Goal: Book appointment/travel/reservation

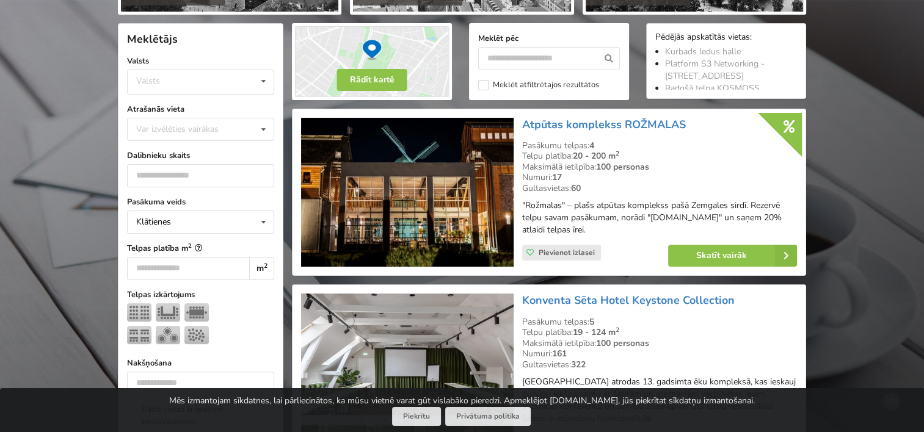
scroll to position [183, 0]
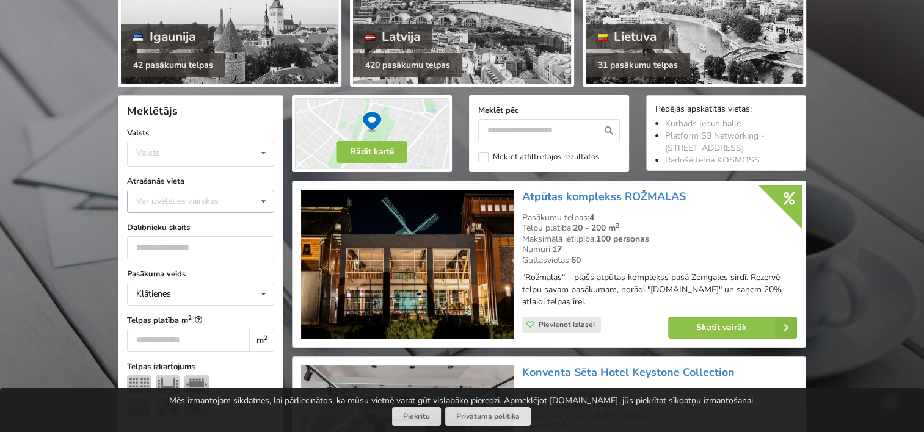
click at [266, 200] on icon at bounding box center [264, 201] width 18 height 23
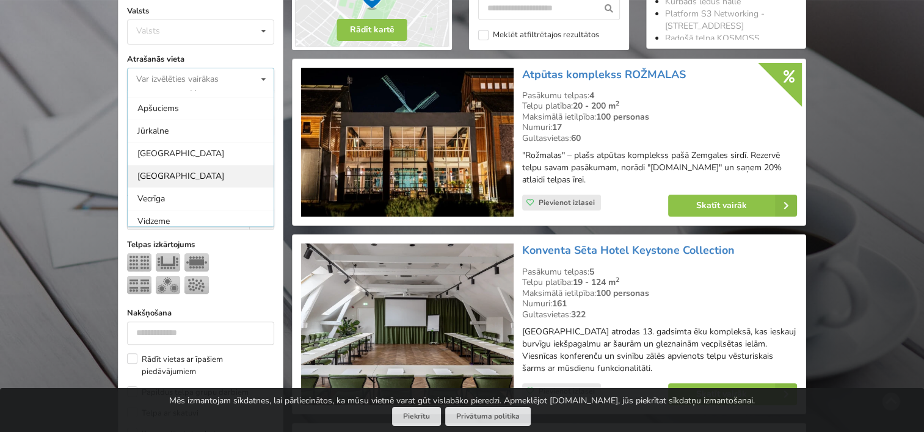
scroll to position [122, 0]
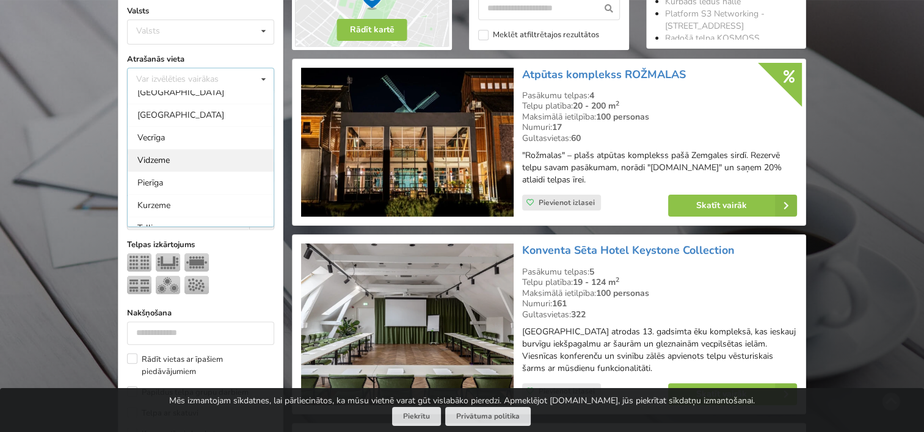
click at [214, 161] on div "Vidzeme" at bounding box center [201, 160] width 146 height 23
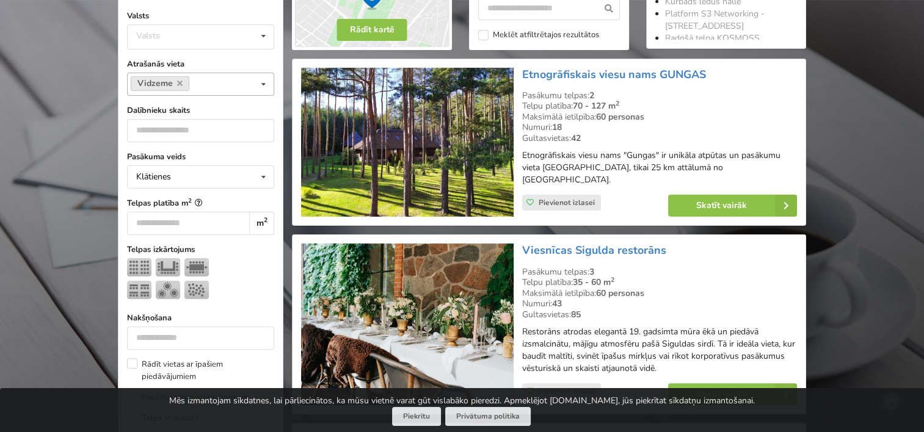
scroll to position [273, 0]
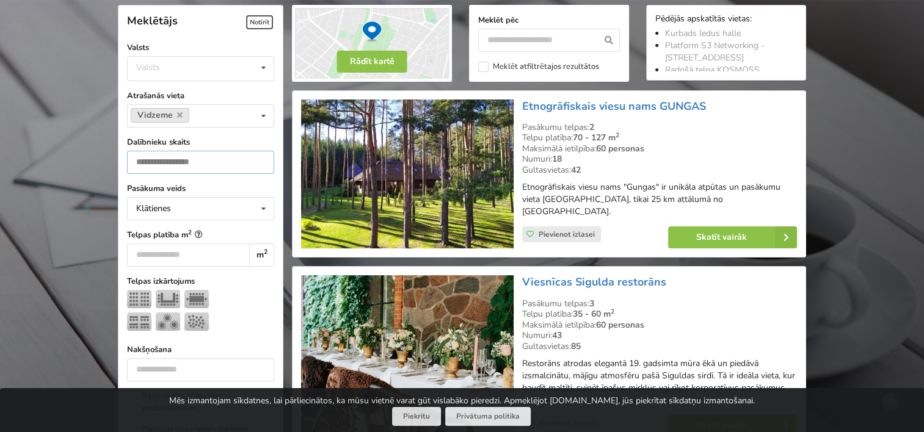
click at [173, 168] on input "number" at bounding box center [200, 162] width 147 height 23
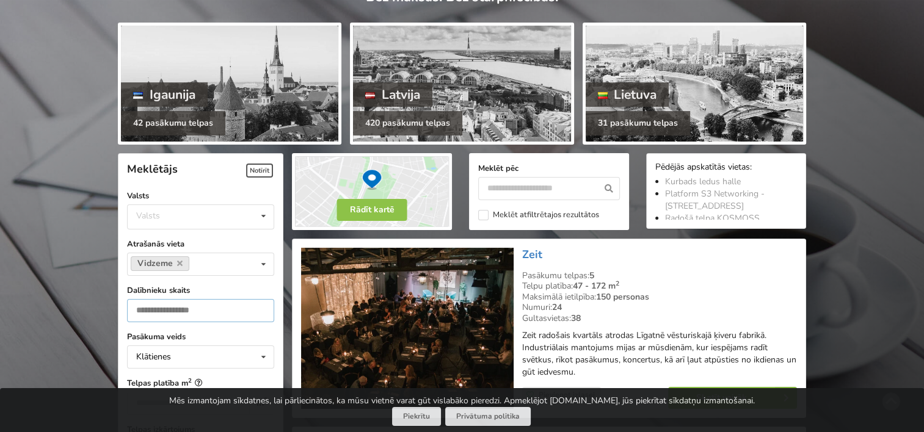
scroll to position [90, 0]
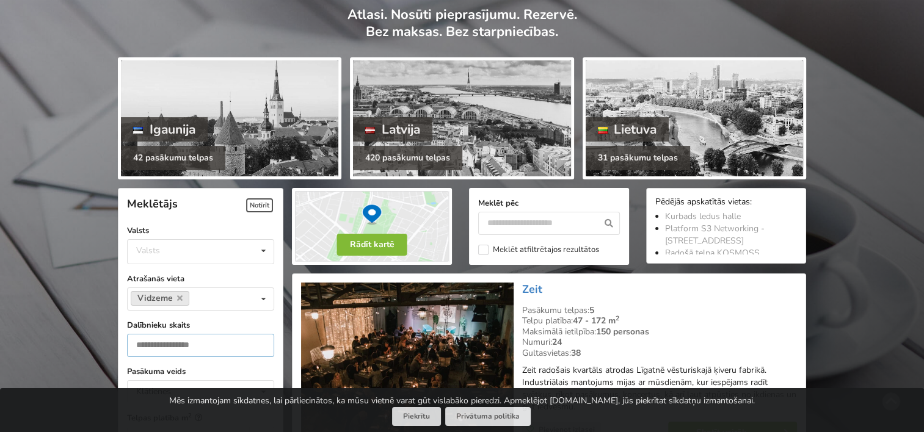
type input "**"
click at [355, 251] on button "Rādīt kartē" at bounding box center [372, 245] width 70 height 22
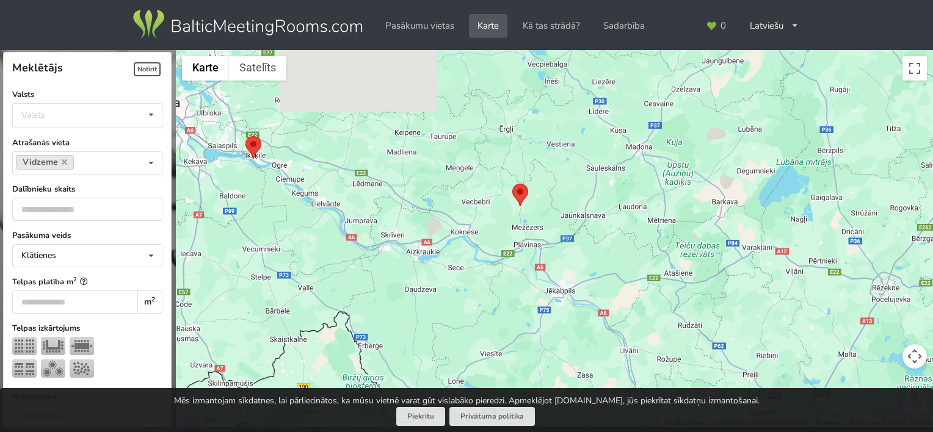
drag, startPoint x: 505, startPoint y: 101, endPoint x: 530, endPoint y: 291, distance: 191.6
click at [530, 291] on div at bounding box center [554, 239] width 757 height 378
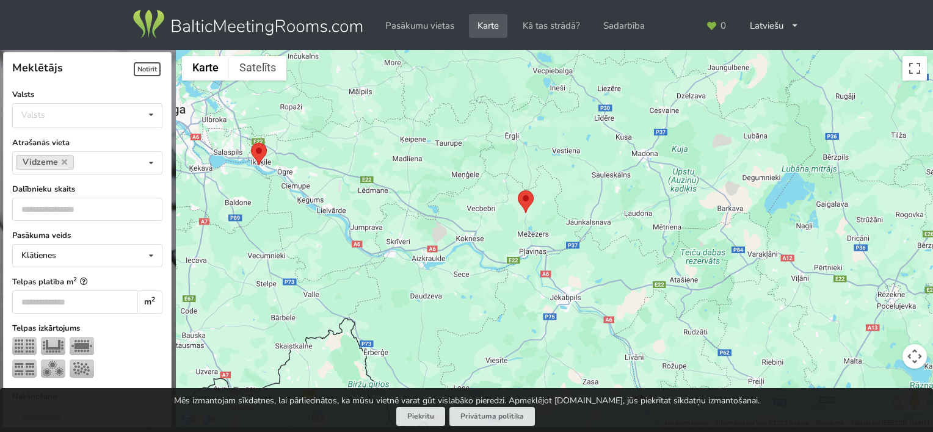
click at [524, 207] on img at bounding box center [526, 201] width 16 height 23
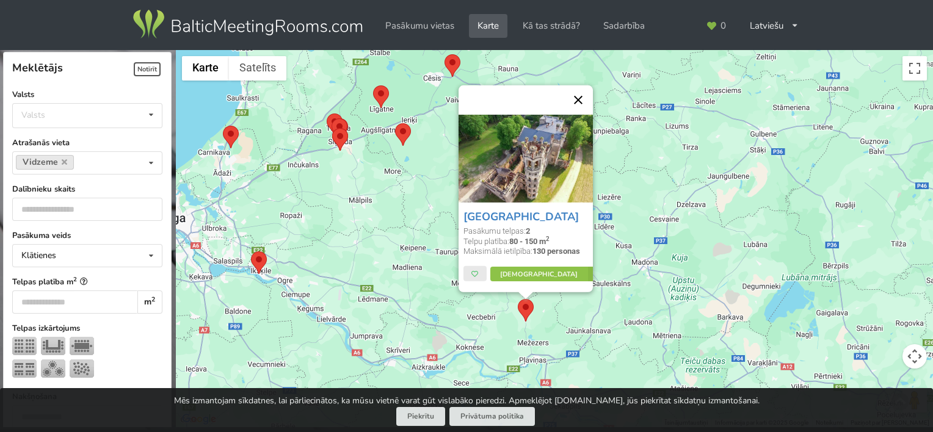
click at [580, 101] on button "Aizvērt" at bounding box center [577, 99] width 29 height 29
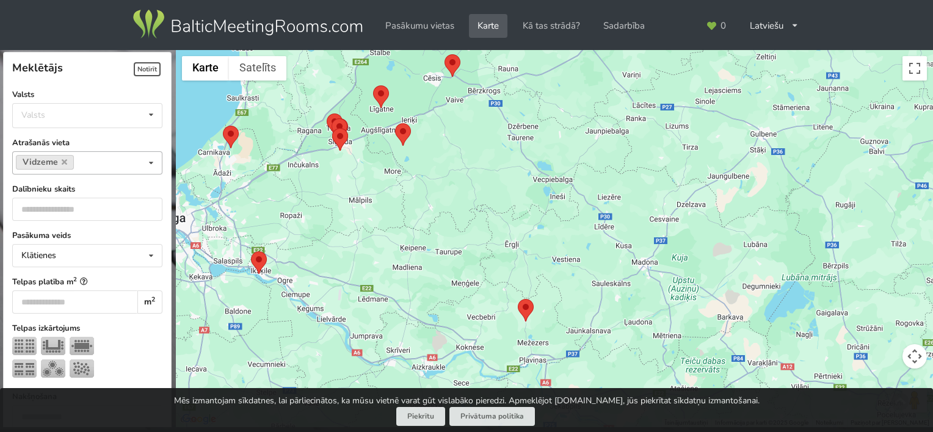
click at [115, 162] on div "Vidzeme Var izvēlēties vairākas Pārdaugava Teika Pērnavas apriņķis Apšuciems Jū…" at bounding box center [87, 162] width 150 height 23
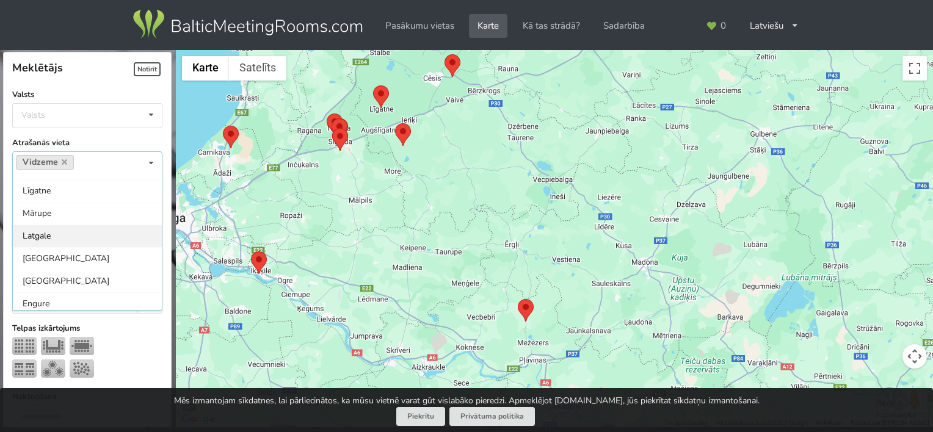
click at [71, 242] on div "Latgale" at bounding box center [87, 236] width 149 height 23
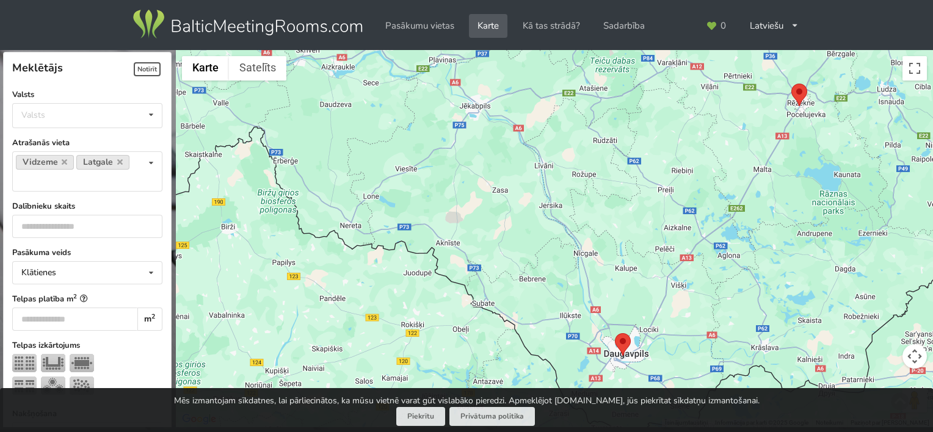
click at [624, 339] on img at bounding box center [623, 344] width 16 height 23
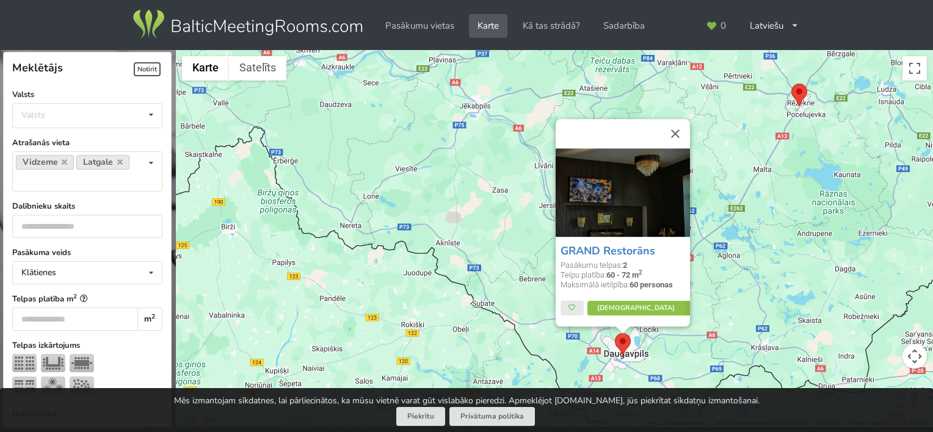
click at [624, 339] on img at bounding box center [623, 344] width 16 height 23
click at [800, 100] on img at bounding box center [799, 95] width 16 height 23
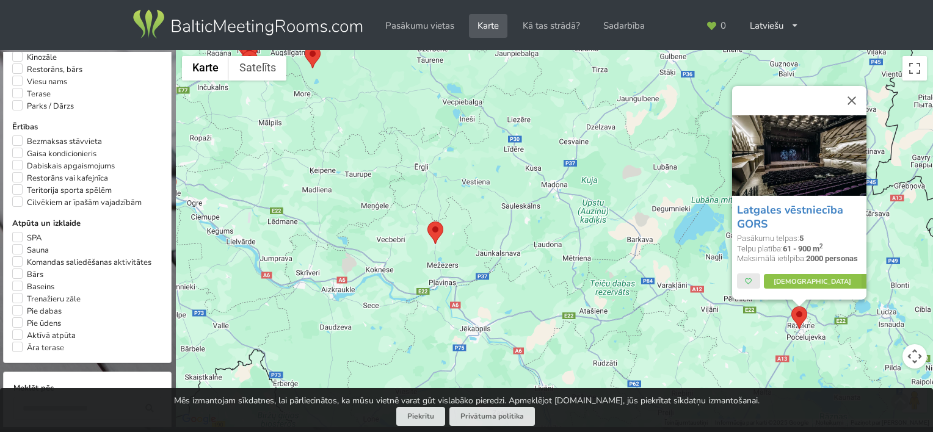
scroll to position [648, 0]
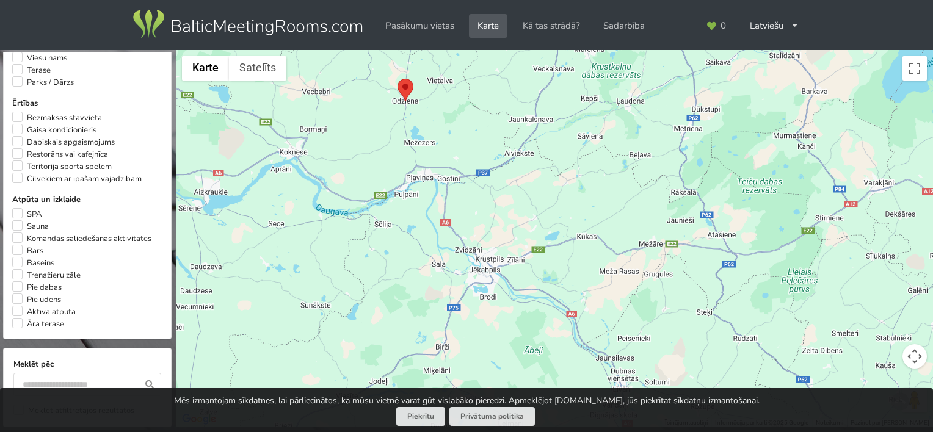
drag, startPoint x: 467, startPoint y: 291, endPoint x: 450, endPoint y: 204, distance: 87.8
click at [450, 204] on div "Latgales vēstniecība GORS Pasākumu telpas: 5 Telpu platība: 61 - 900 m 2 Maksim…" at bounding box center [554, 239] width 757 height 378
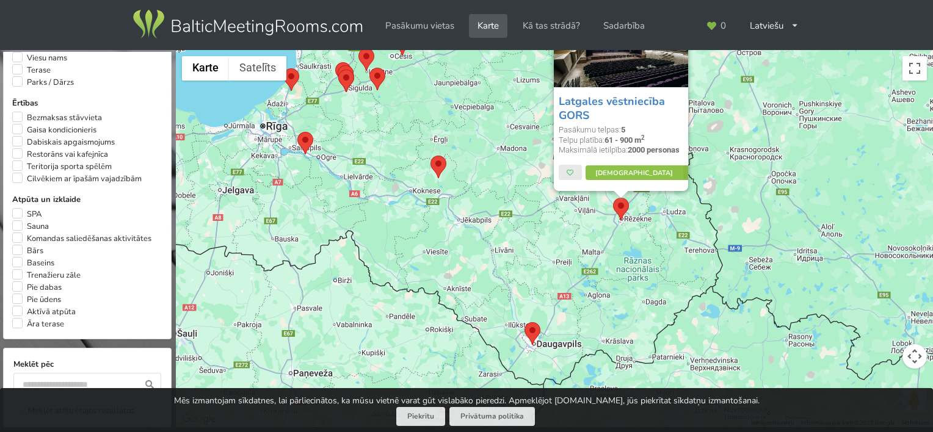
click at [441, 168] on img at bounding box center [438, 167] width 16 height 23
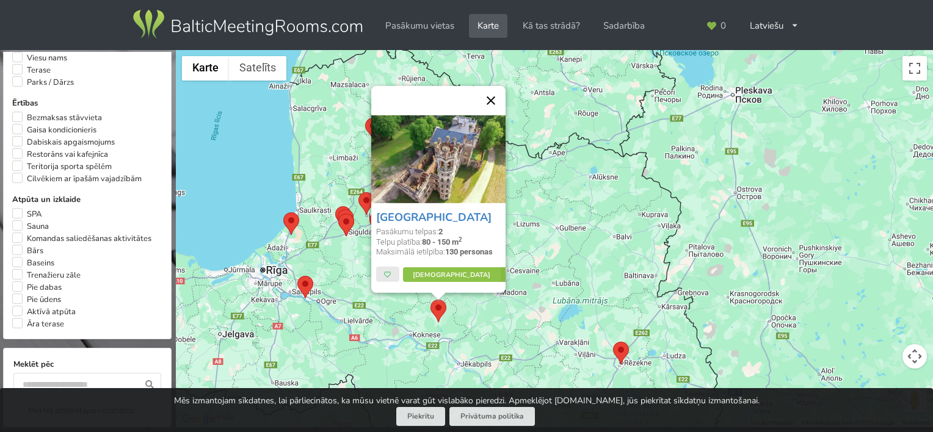
click at [495, 96] on button "Aizvērt" at bounding box center [490, 100] width 29 height 29
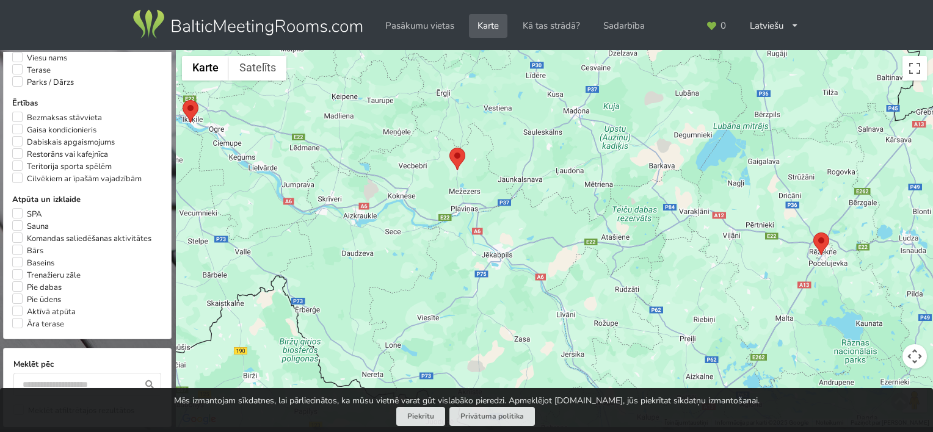
drag, startPoint x: 343, startPoint y: 257, endPoint x: 408, endPoint y: 135, distance: 138.2
click at [408, 136] on div at bounding box center [554, 239] width 757 height 378
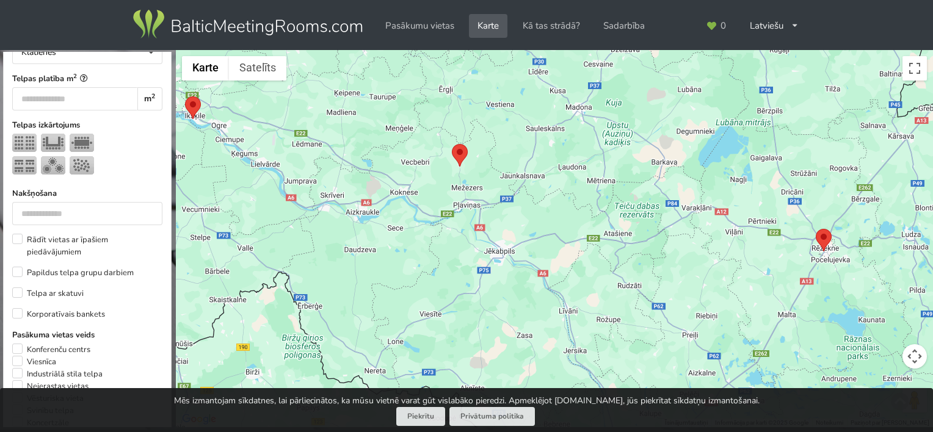
scroll to position [0, 0]
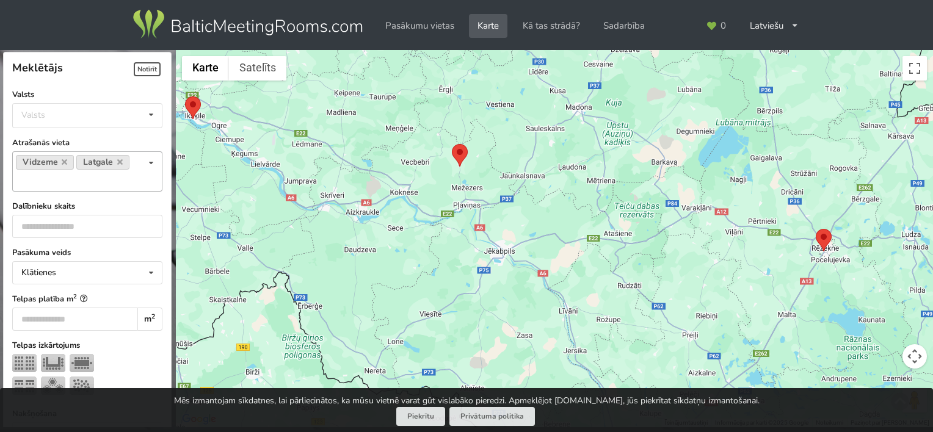
click at [145, 163] on icon at bounding box center [151, 163] width 18 height 23
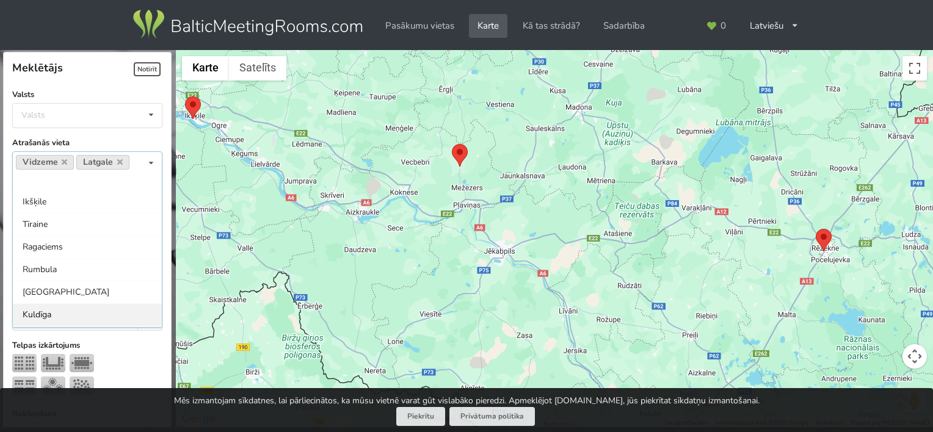
scroll to position [776, 0]
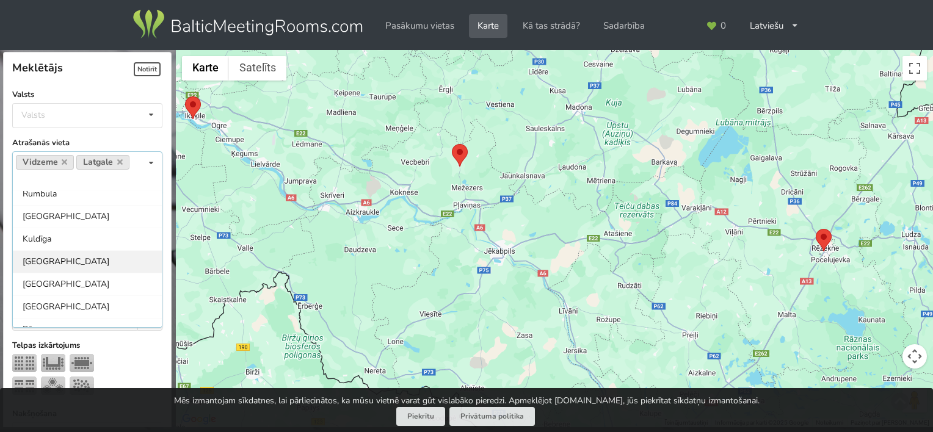
click at [101, 250] on div "[GEOGRAPHIC_DATA]" at bounding box center [87, 261] width 149 height 23
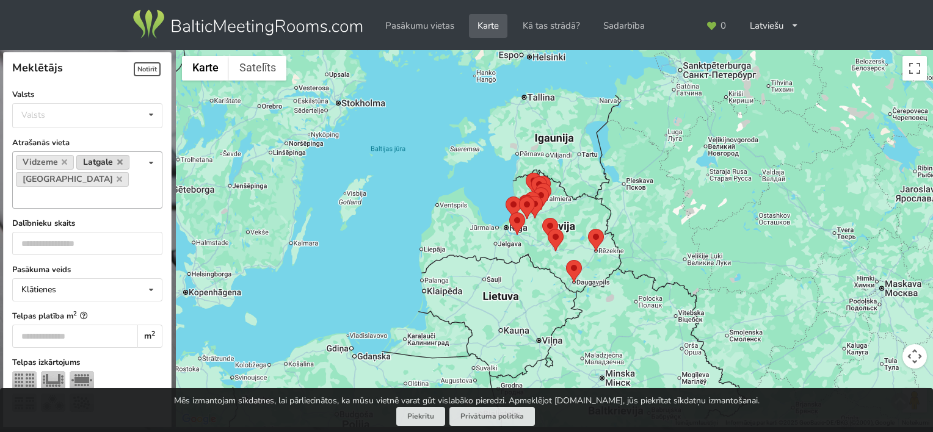
click at [76, 170] on link "Latgale" at bounding box center [102, 162] width 53 height 15
click at [65, 161] on icon at bounding box center [64, 162] width 5 height 8
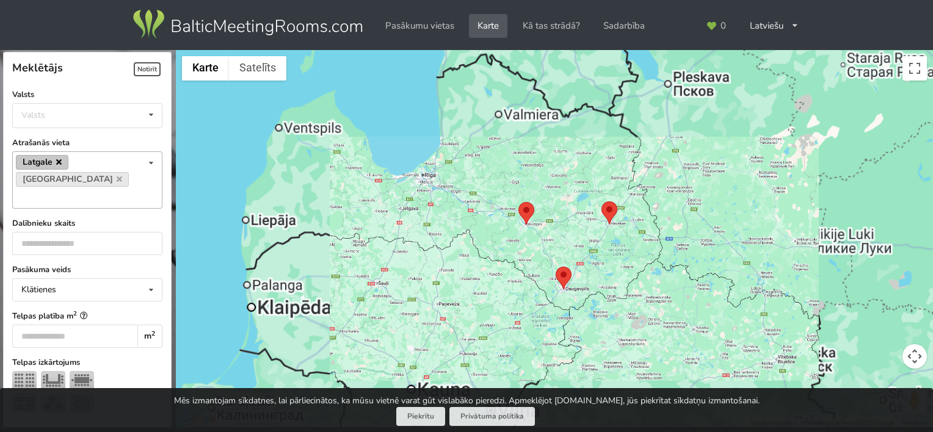
click at [60, 162] on icon at bounding box center [58, 162] width 5 height 8
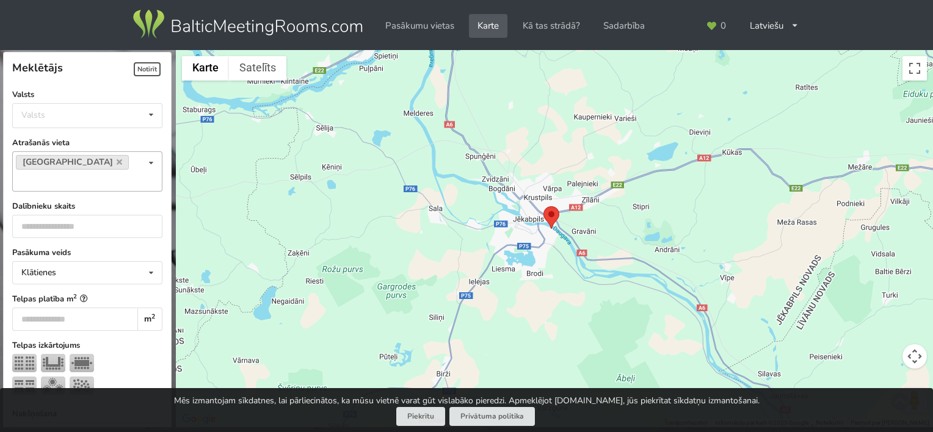
click at [551, 220] on img at bounding box center [551, 217] width 16 height 23
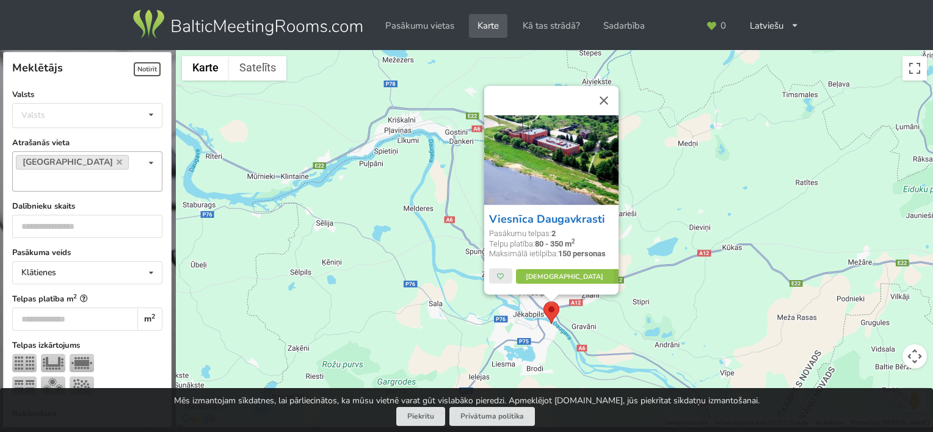
click at [551, 220] on link "Viesnīca Daugavkrasti" at bounding box center [547, 219] width 116 height 15
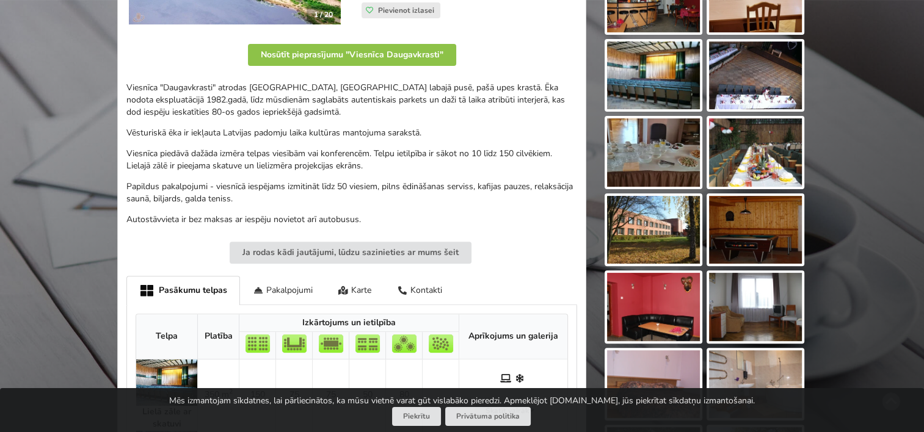
scroll to position [488, 0]
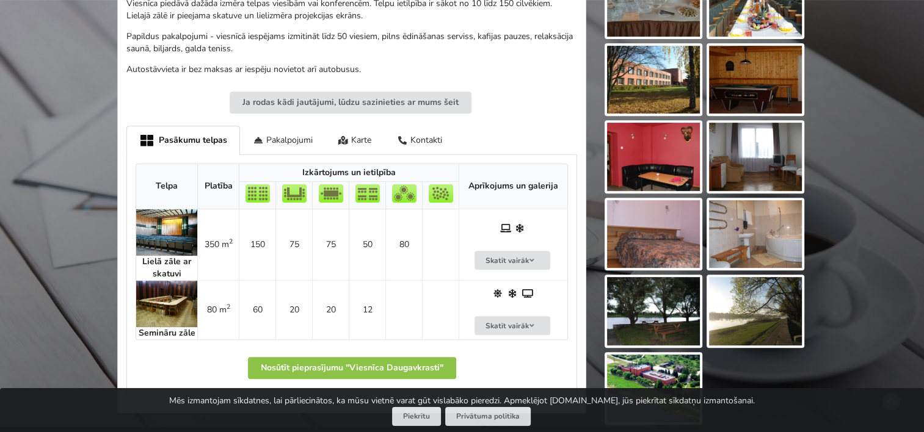
click at [164, 296] on img at bounding box center [166, 304] width 61 height 46
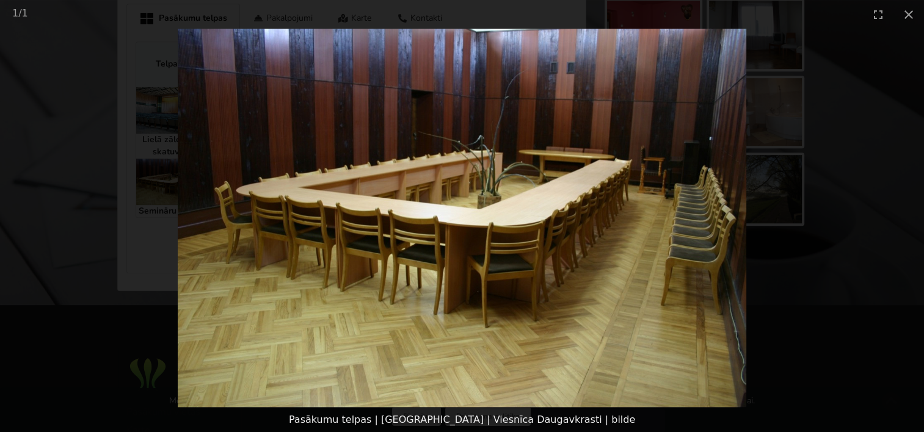
scroll to position [773, 0]
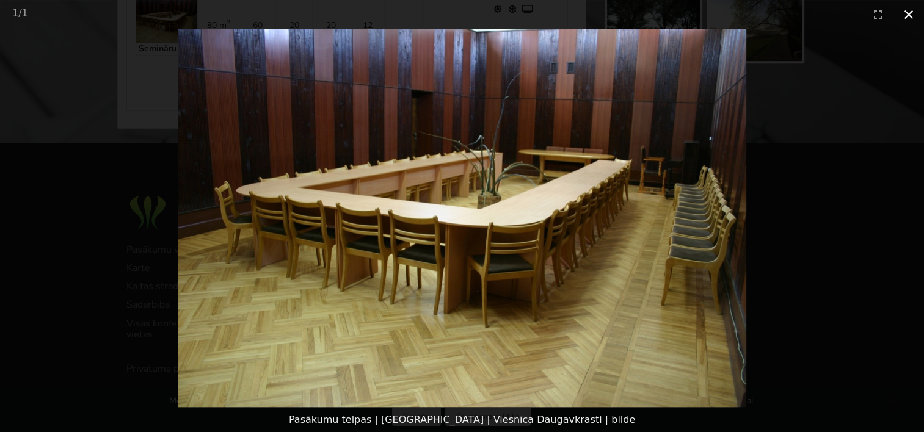
click at [896, 17] on button "Close gallery" at bounding box center [908, 14] width 31 height 29
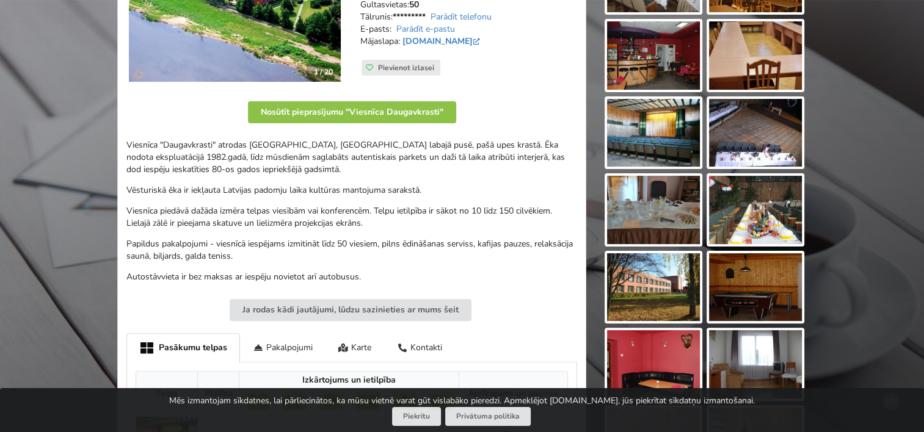
scroll to position [0, 0]
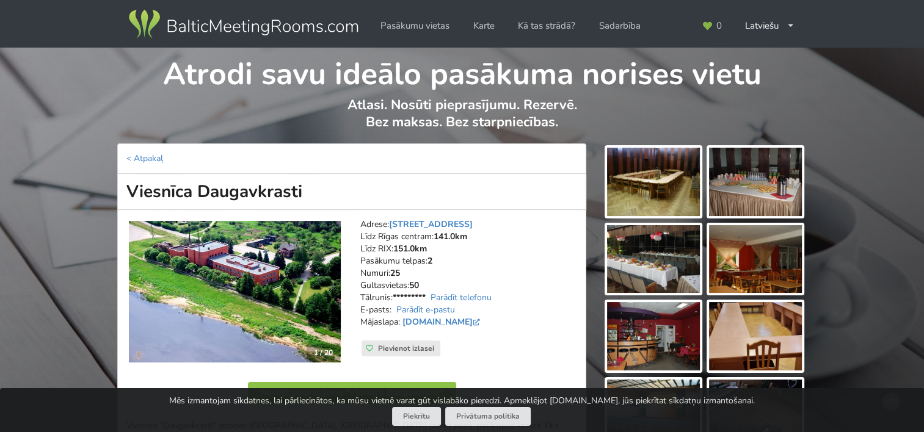
click at [254, 21] on img at bounding box center [243, 24] width 234 height 34
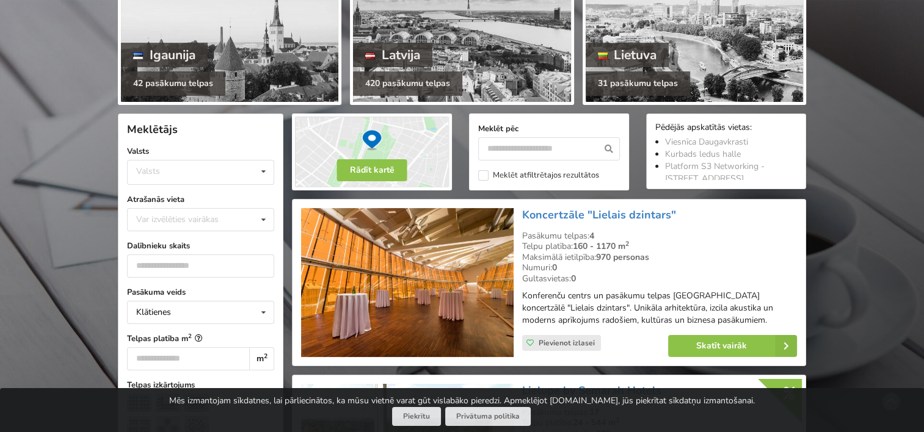
scroll to position [183, 0]
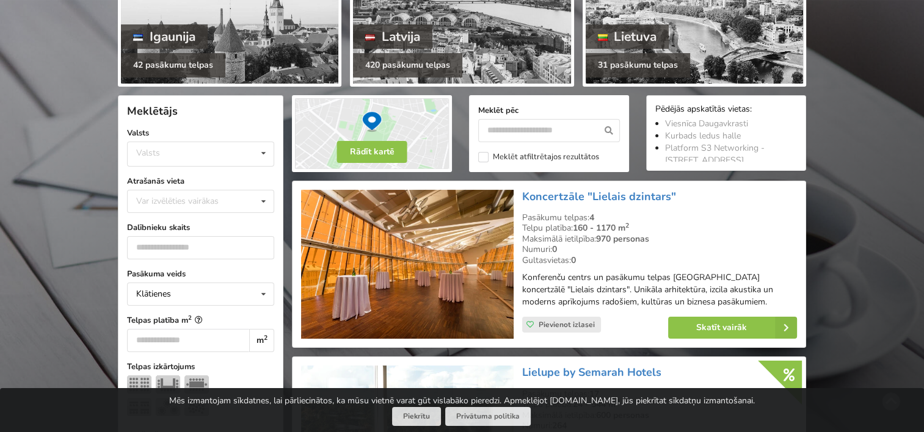
click at [352, 110] on img at bounding box center [372, 133] width 160 height 77
click at [371, 153] on button "Rādīt kartē" at bounding box center [372, 152] width 70 height 22
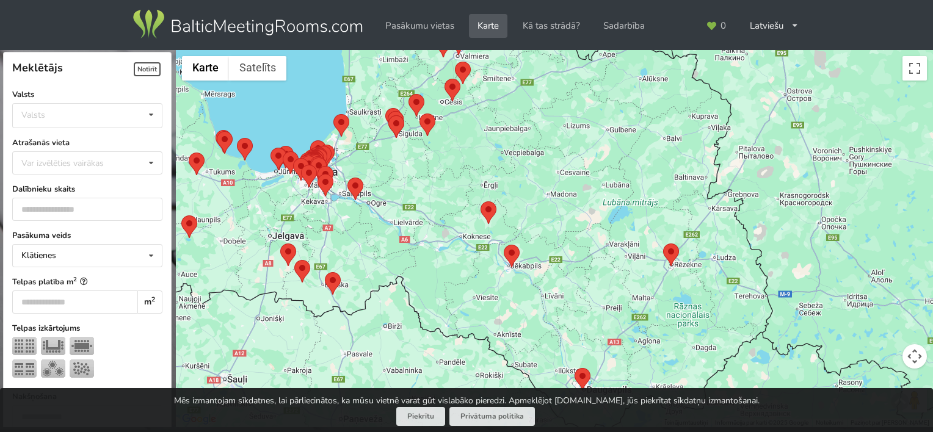
click at [514, 245] on img at bounding box center [512, 256] width 16 height 23
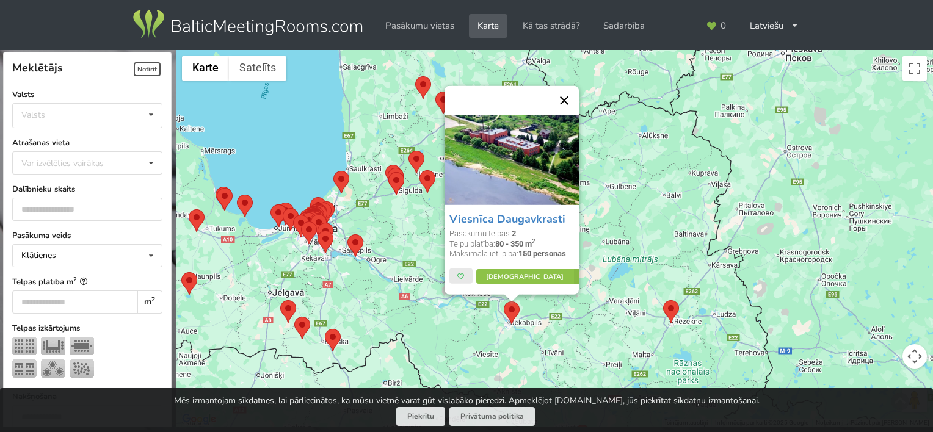
click at [557, 103] on button "Aizvērt" at bounding box center [563, 100] width 29 height 29
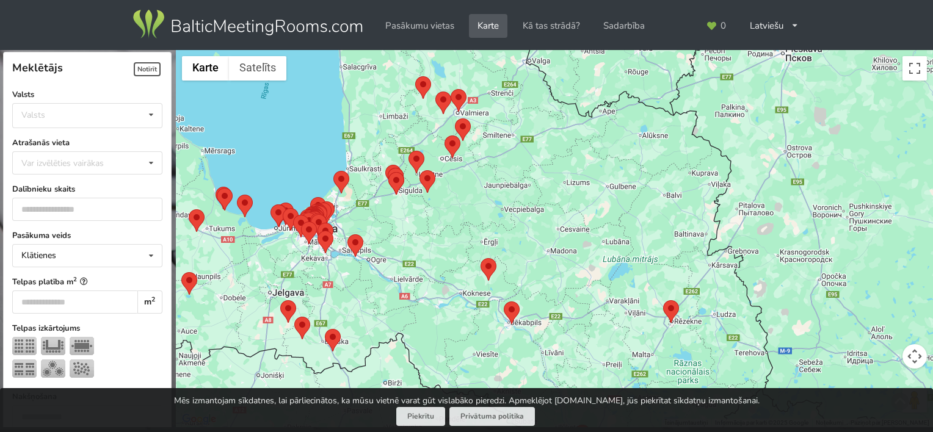
click at [671, 313] on img at bounding box center [671, 311] width 16 height 23
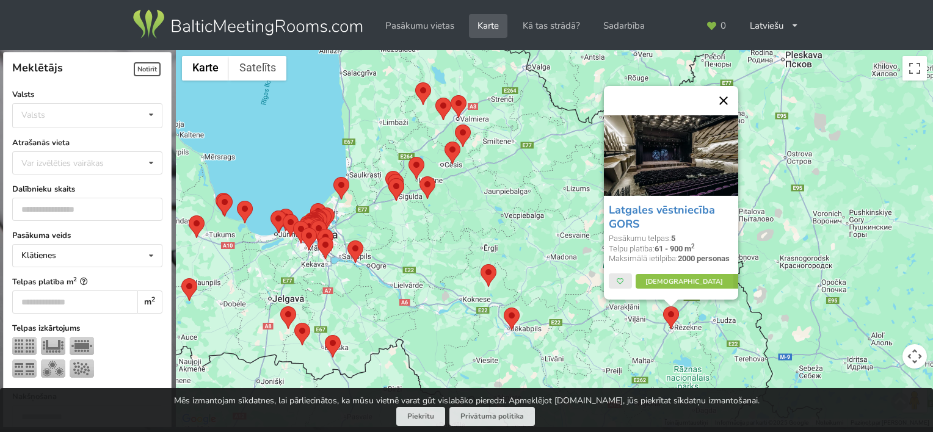
click at [729, 100] on button "Aizvērt" at bounding box center [723, 100] width 29 height 29
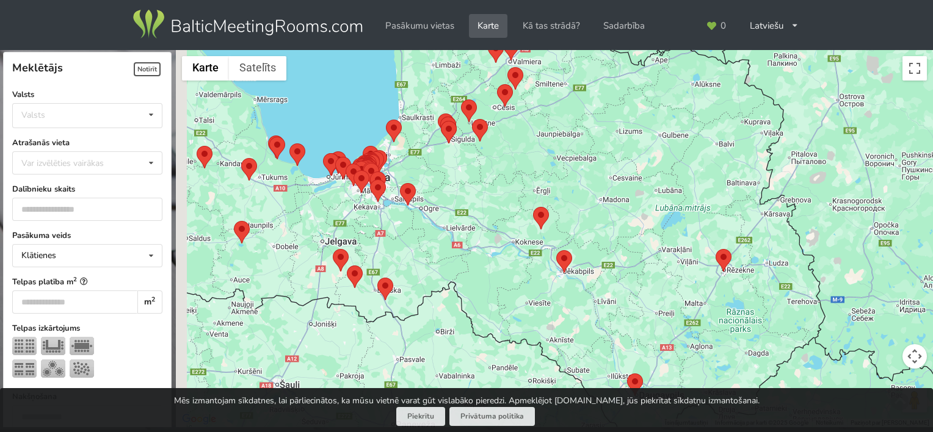
drag, startPoint x: 651, startPoint y: 237, endPoint x: 710, endPoint y: 168, distance: 90.9
click at [710, 167] on div at bounding box center [554, 239] width 757 height 378
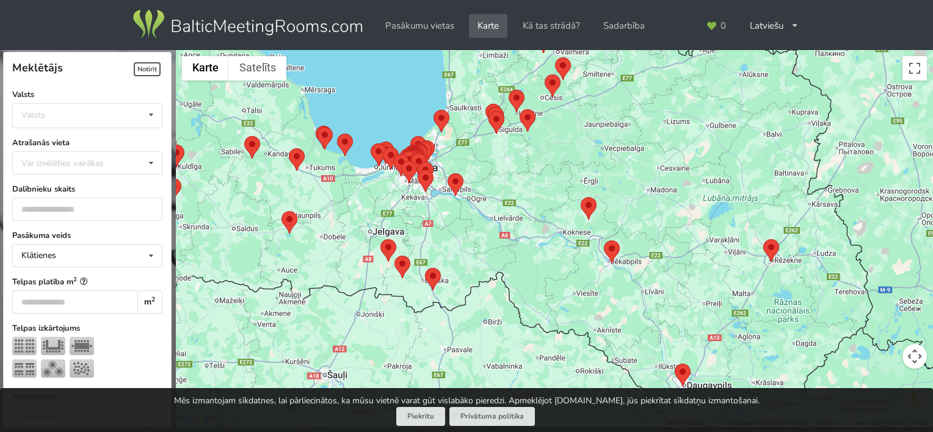
drag, startPoint x: 630, startPoint y: 327, endPoint x: 672, endPoint y: 329, distance: 42.2
click at [672, 329] on div at bounding box center [554, 239] width 757 height 378
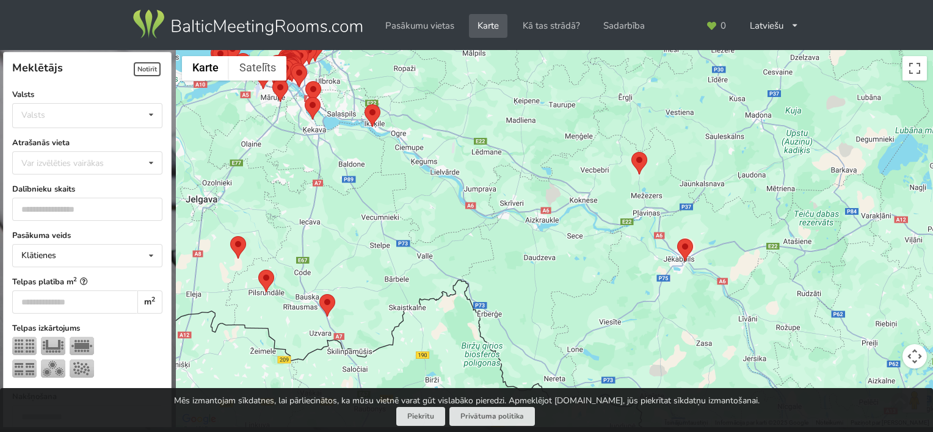
drag, startPoint x: 552, startPoint y: 206, endPoint x: 575, endPoint y: 235, distance: 36.9
click at [575, 235] on div at bounding box center [554, 239] width 757 height 378
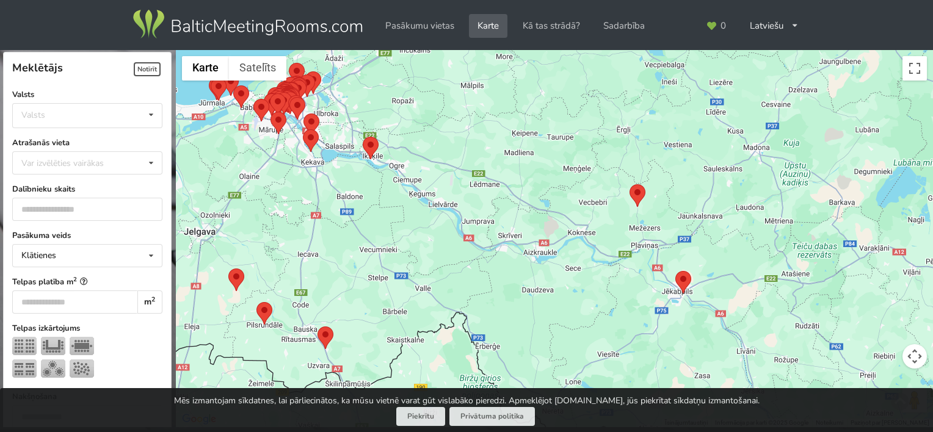
drag, startPoint x: 566, startPoint y: 213, endPoint x: 560, endPoint y: 245, distance: 33.0
click at [560, 245] on div at bounding box center [554, 239] width 757 height 378
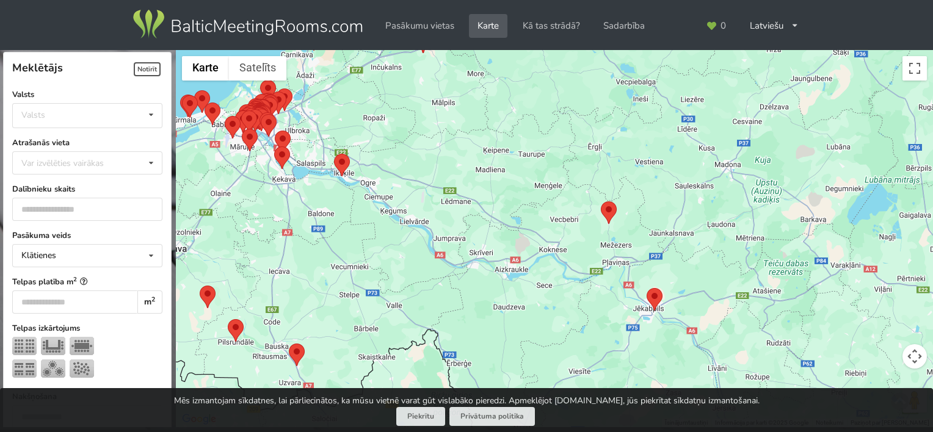
drag, startPoint x: 582, startPoint y: 286, endPoint x: 550, endPoint y: 302, distance: 35.8
click at [550, 302] on div at bounding box center [554, 239] width 757 height 378
click at [558, 254] on div at bounding box center [554, 239] width 757 height 378
click at [552, 247] on div at bounding box center [554, 239] width 757 height 378
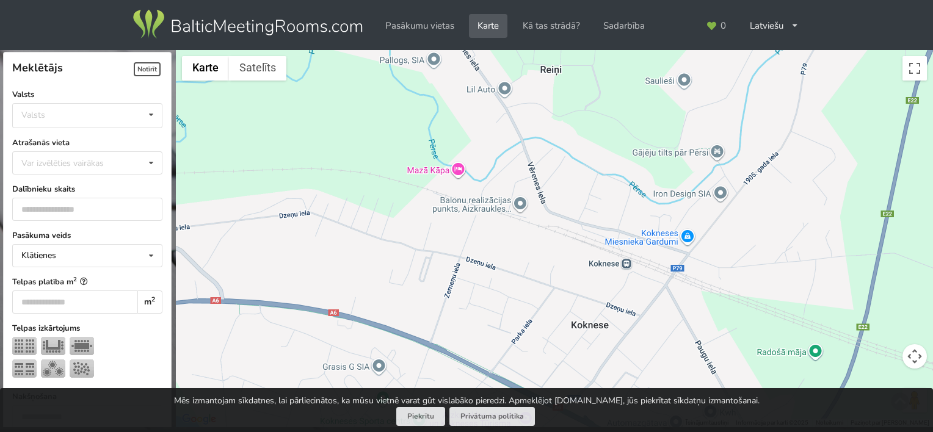
drag, startPoint x: 563, startPoint y: 147, endPoint x: 518, endPoint y: 291, distance: 150.4
click at [518, 291] on div at bounding box center [554, 239] width 757 height 378
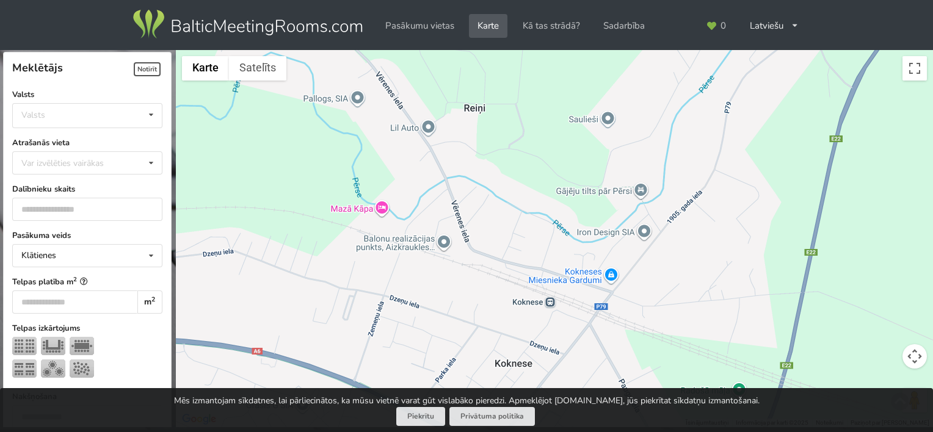
drag, startPoint x: 532, startPoint y: 151, endPoint x: 452, endPoint y: 178, distance: 84.4
click at [452, 178] on div at bounding box center [554, 239] width 757 height 378
